Goal: Check status: Check status

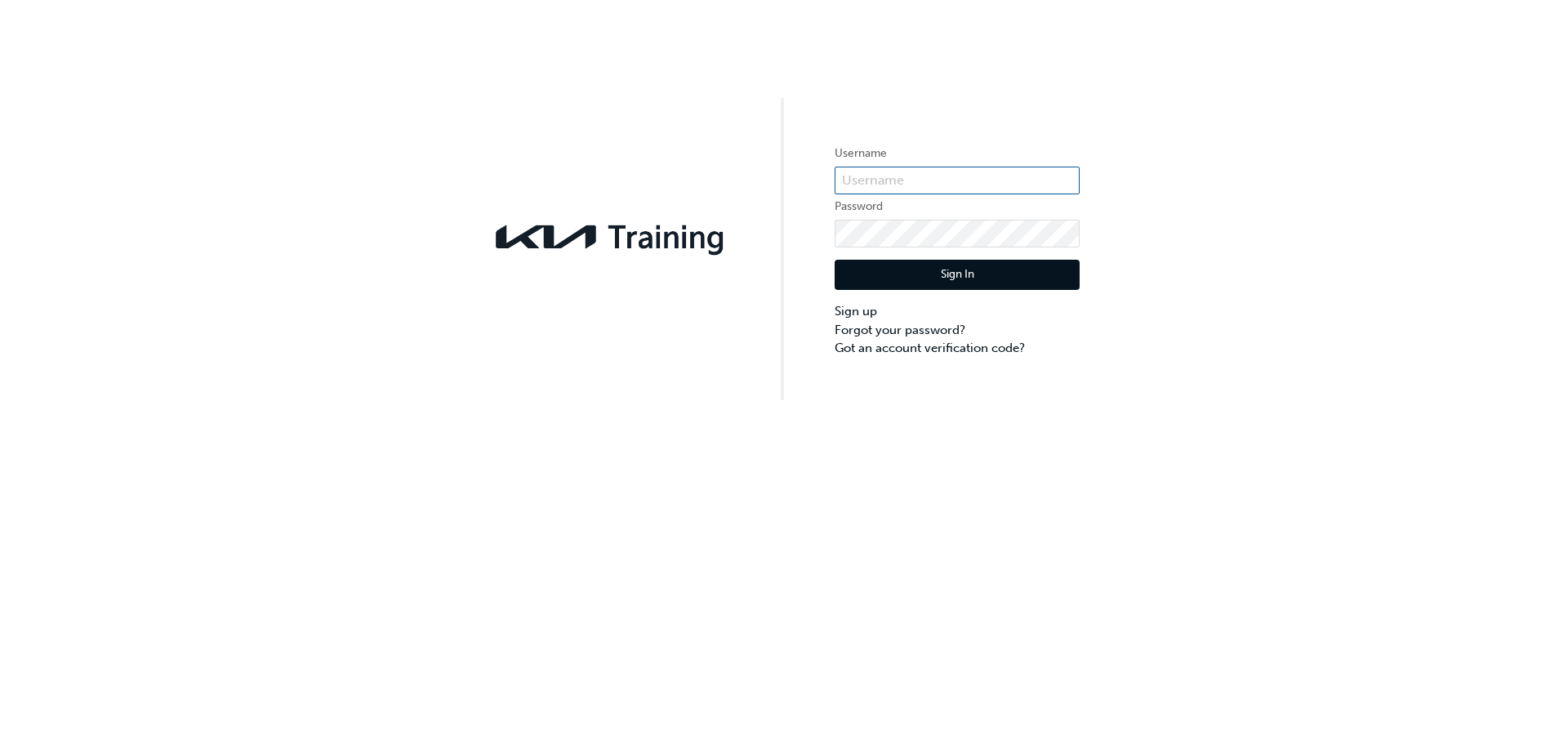
type input "KAU85086A9"
click at [967, 270] on button "Sign In" at bounding box center [958, 275] width 245 height 31
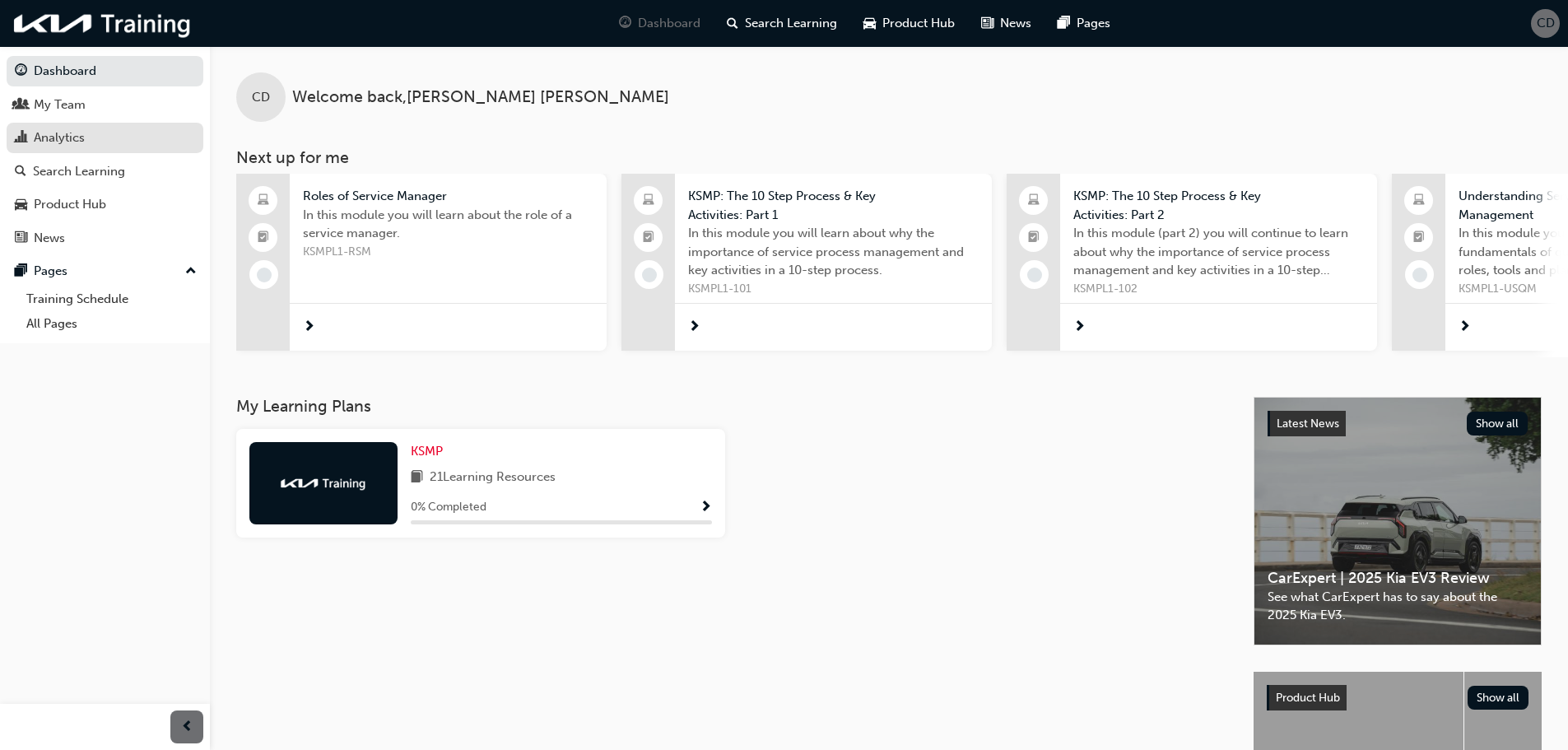
click at [70, 130] on div "Analytics" at bounding box center [59, 138] width 51 height 19
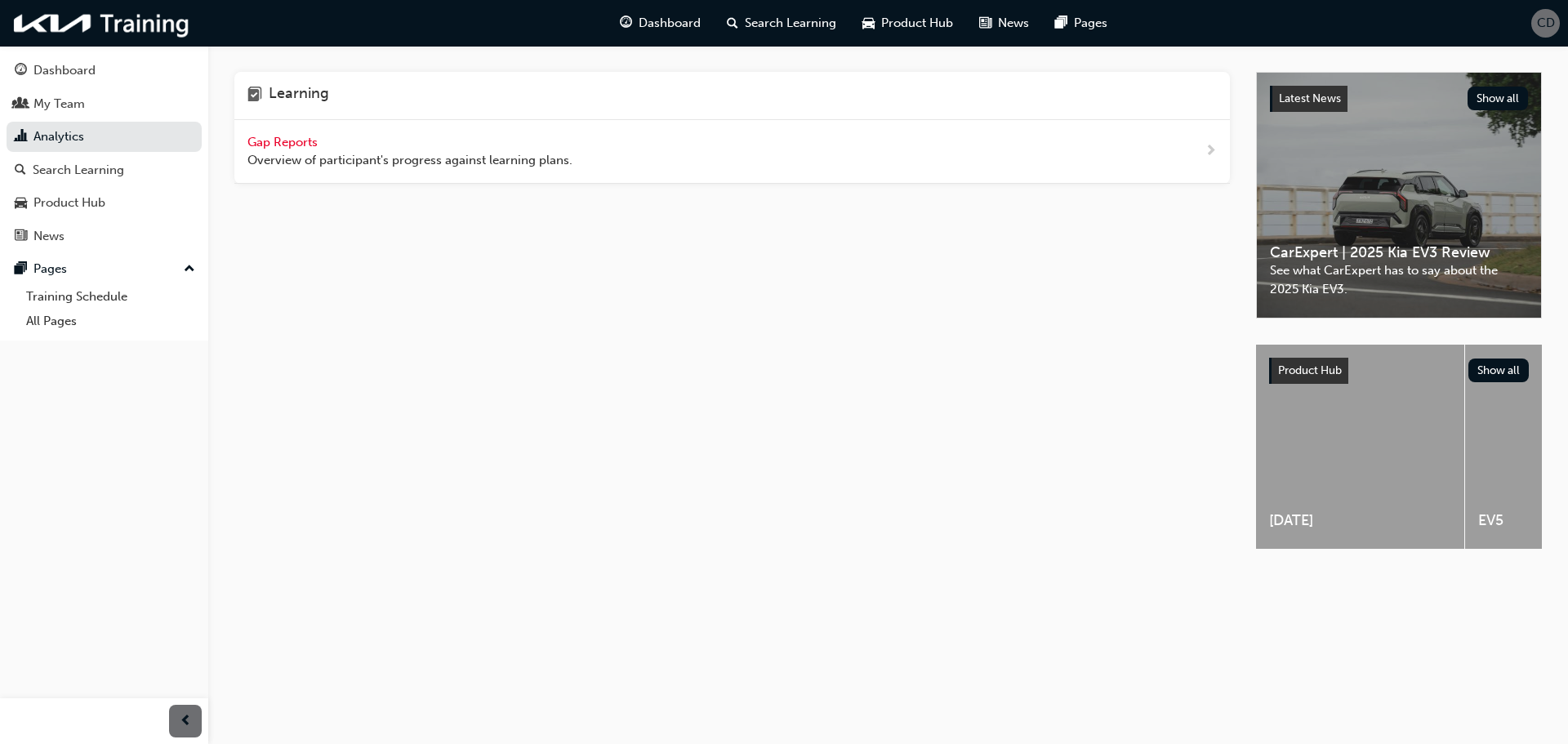
click at [287, 138] on span "Gap Reports" at bounding box center [284, 142] width 74 height 14
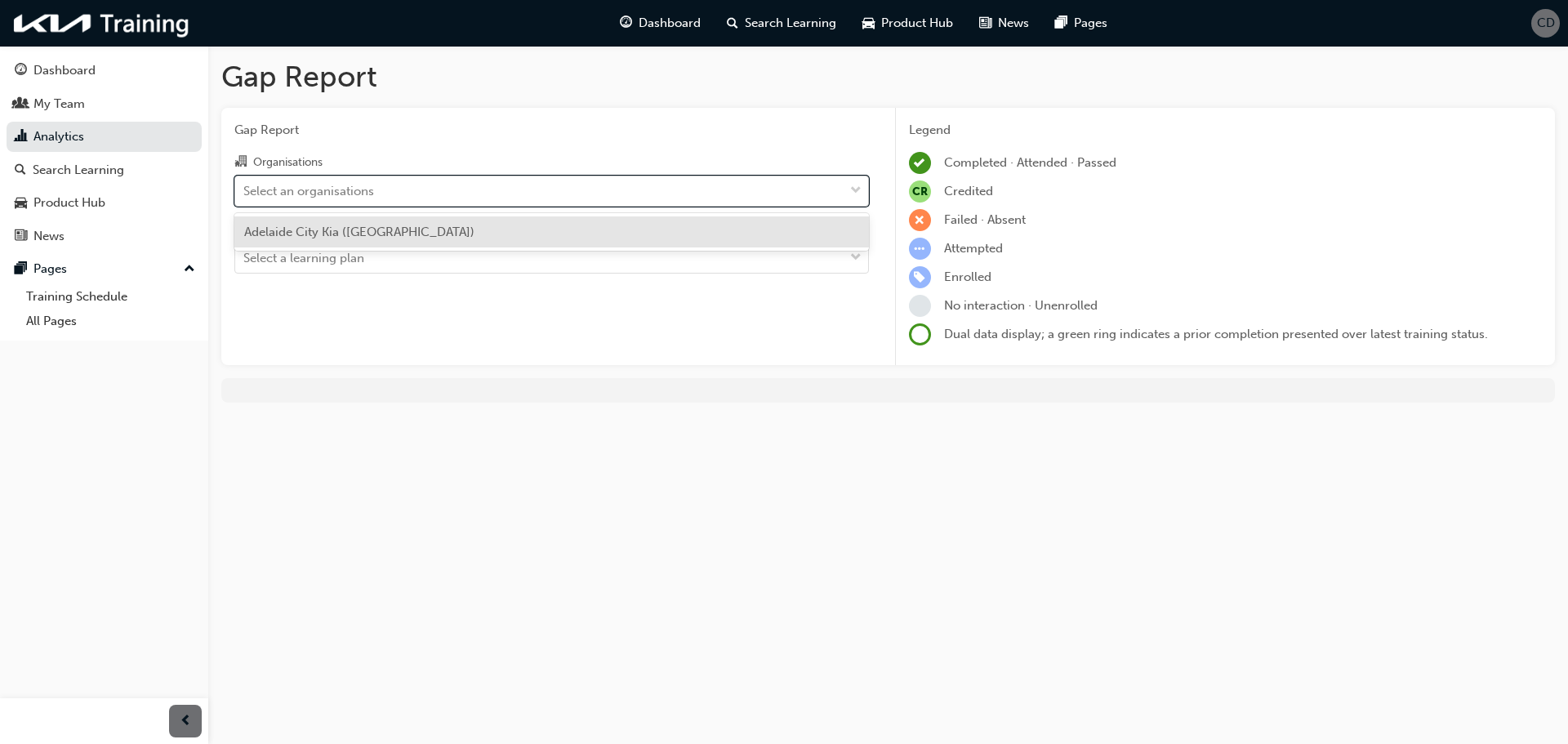
click at [333, 194] on div "Select an organisations" at bounding box center [308, 190] width 130 height 19
click at [245, 194] on input "Organisations option [GEOGRAPHIC_DATA] ([GEOGRAPHIC_DATA]) focused, 1 of 1. 1 r…" at bounding box center [245, 190] width 2 height 13
click at [335, 227] on span "Adelaide City Kia ([GEOGRAPHIC_DATA])" at bounding box center [360, 232] width 230 height 14
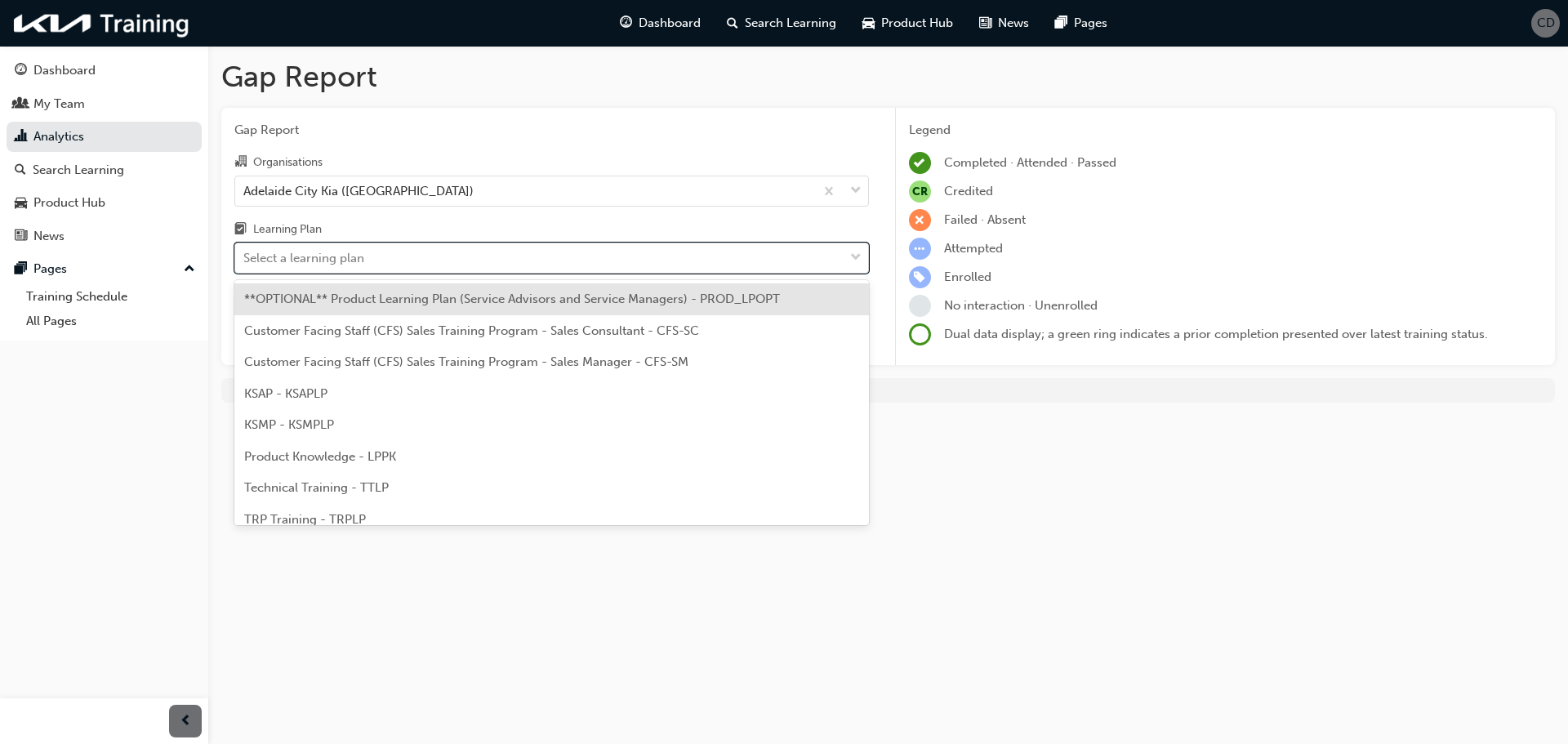
click at [332, 246] on div "Select a learning plan" at bounding box center [539, 259] width 609 height 29
click at [245, 251] on input "Learning Plan option **OPTIONAL** Product Learning Plan (Service Advisors and S…" at bounding box center [245, 257] width 2 height 13
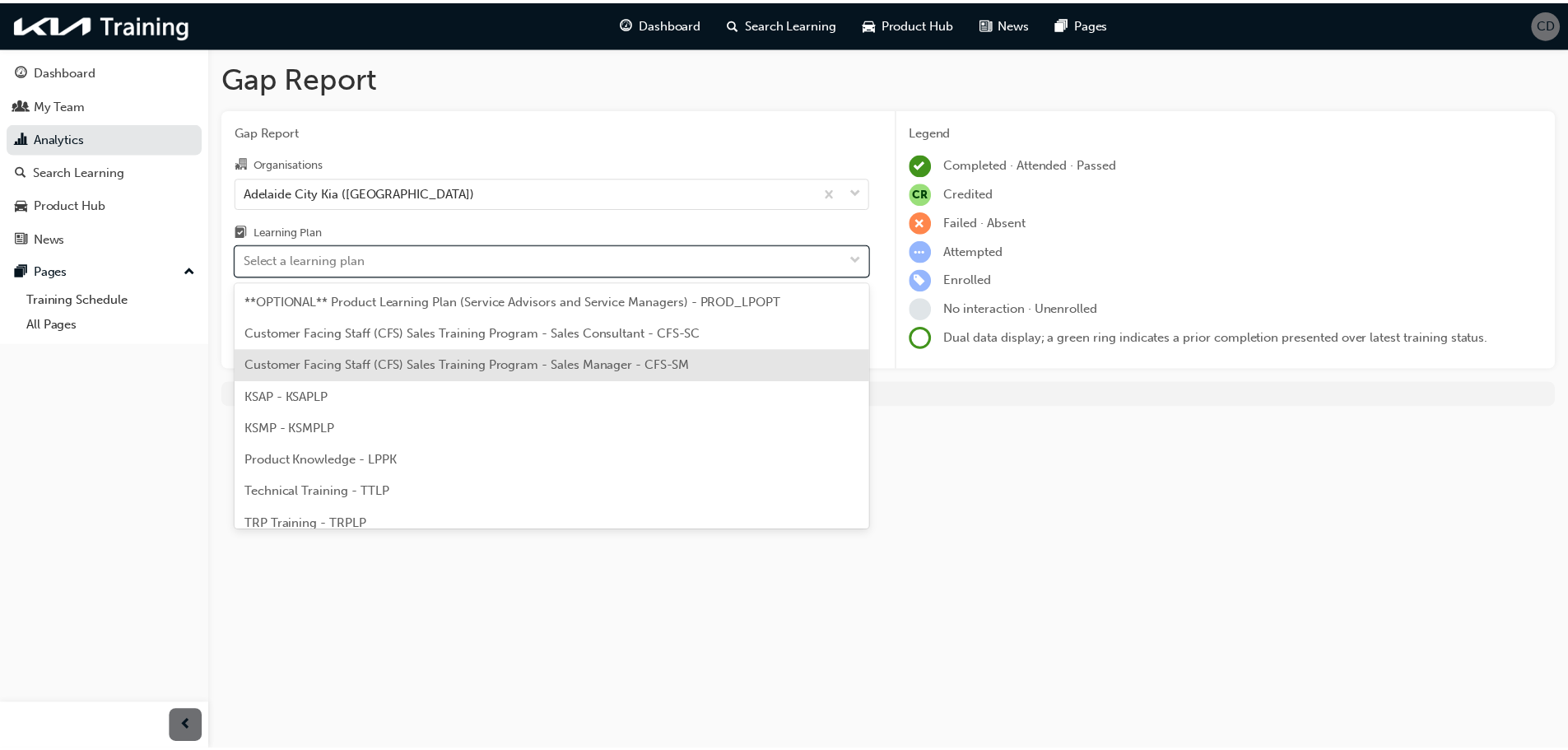
scroll to position [45, 0]
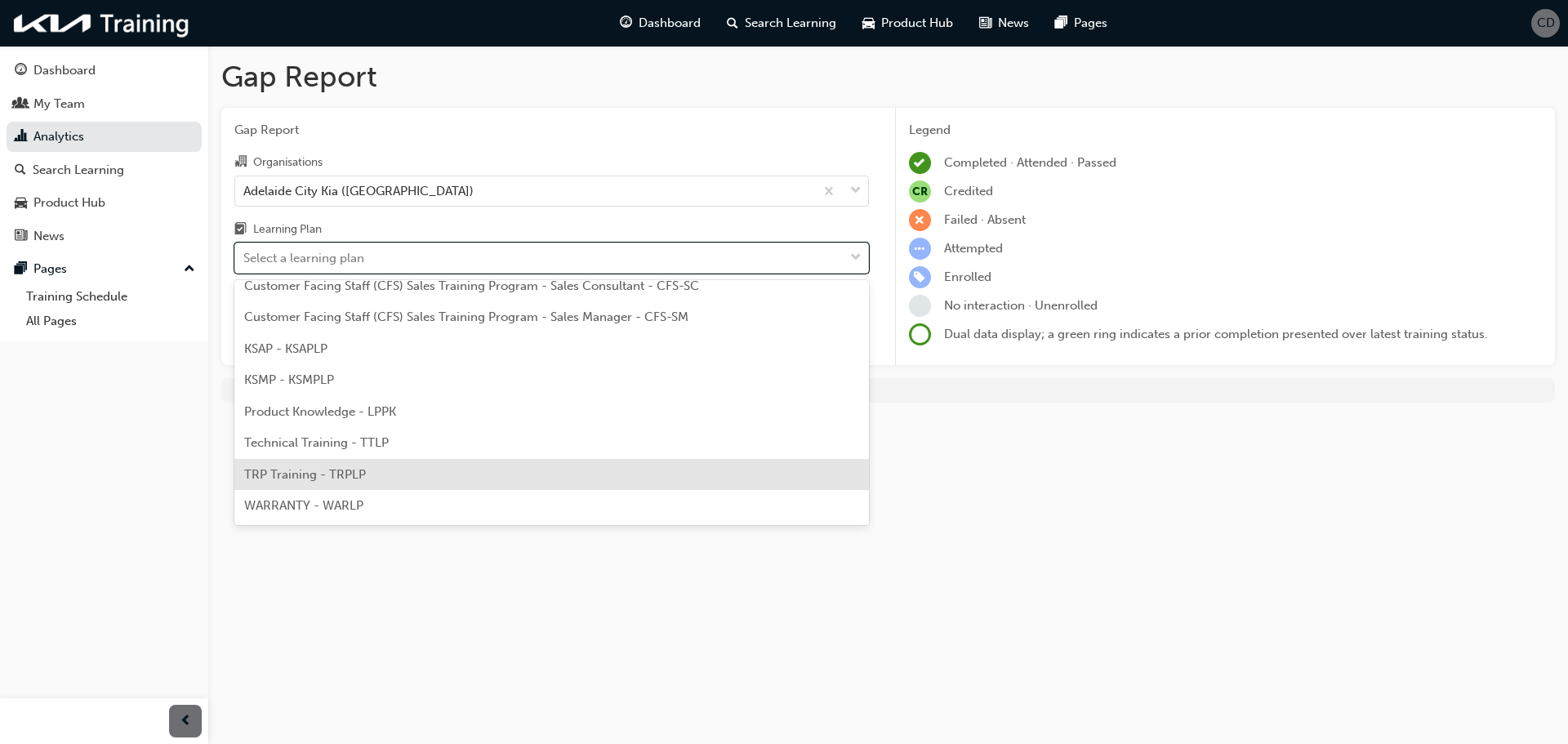
click at [309, 478] on span "TRP Training - TRPLP" at bounding box center [305, 474] width 121 height 14
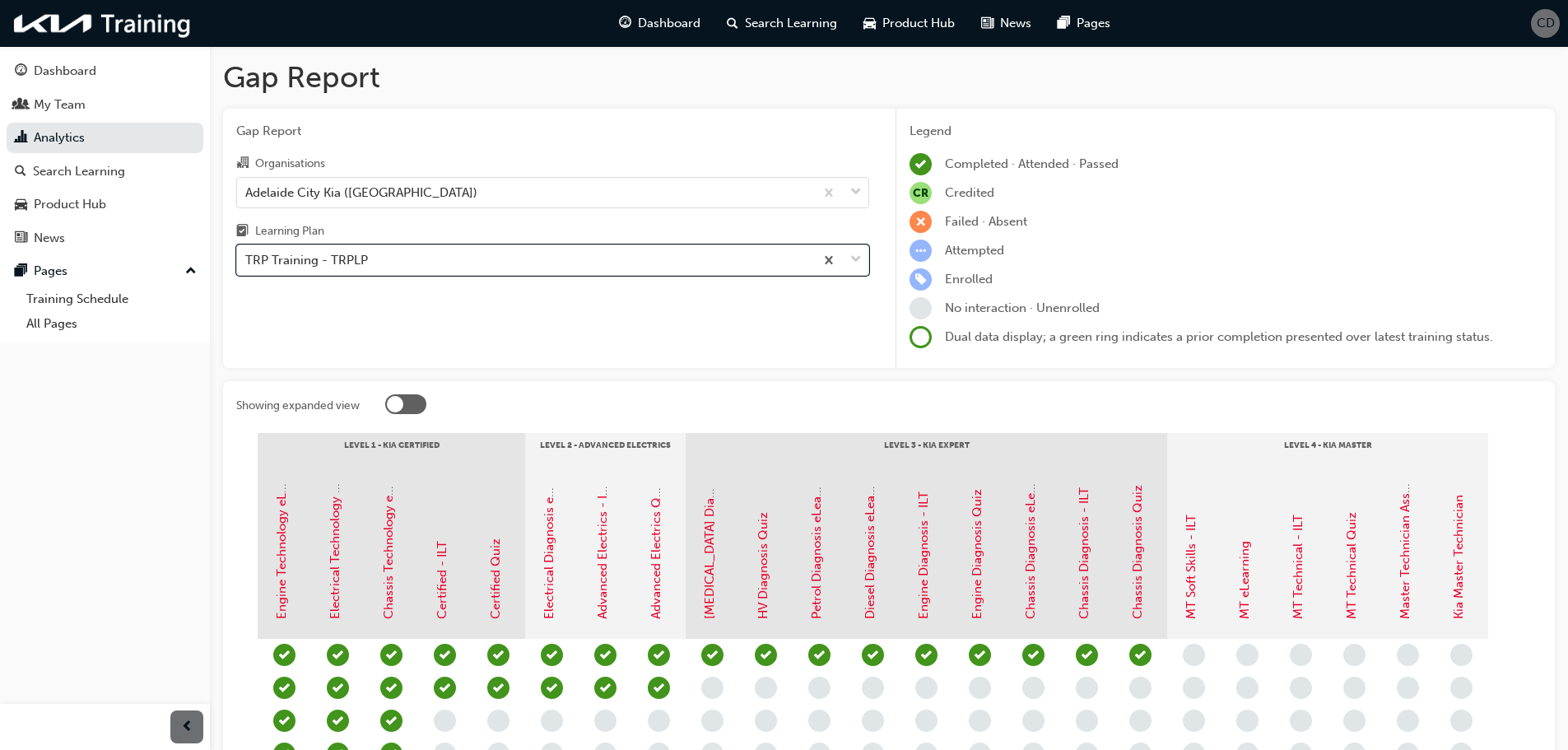
click at [1546, 20] on span "CD" at bounding box center [1545, 23] width 18 height 19
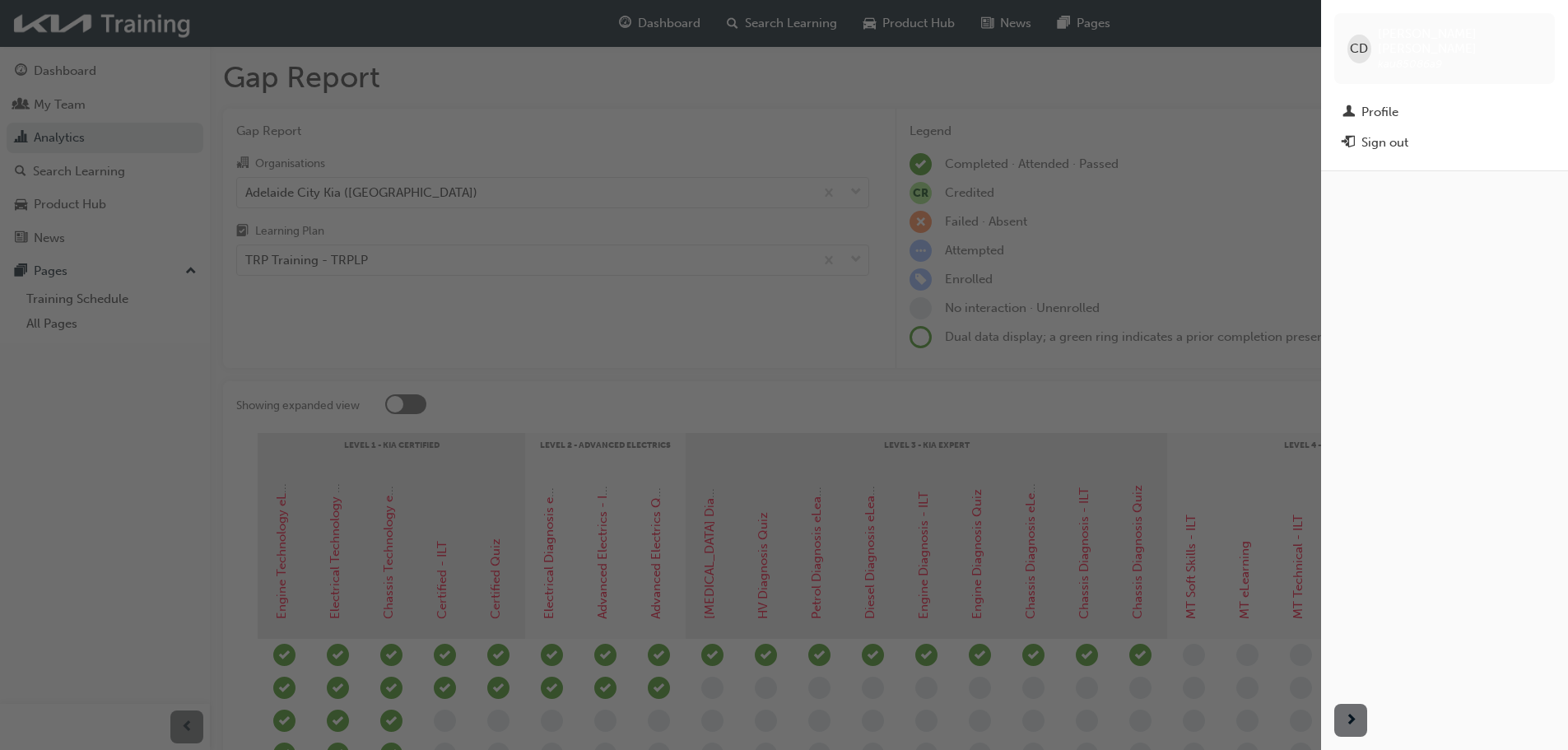
click at [1401, 133] on div "Sign out" at bounding box center [1385, 142] width 47 height 19
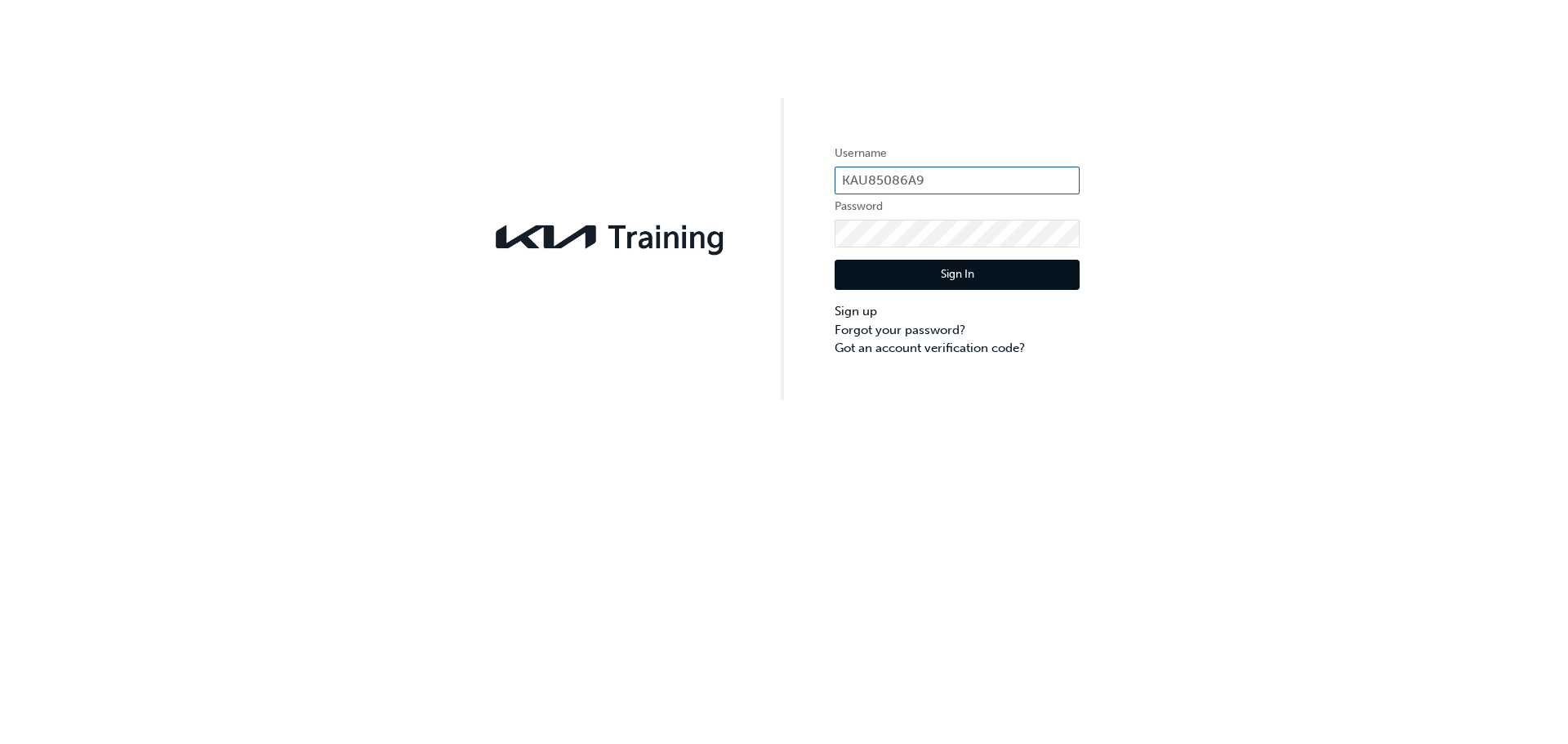
click at [946, 183] on input "KAU85086A9" at bounding box center [958, 180] width 245 height 28
type input "KAU85031A2"
click at [954, 269] on button "Sign In" at bounding box center [958, 275] width 245 height 31
